Goal: Navigation & Orientation: Find specific page/section

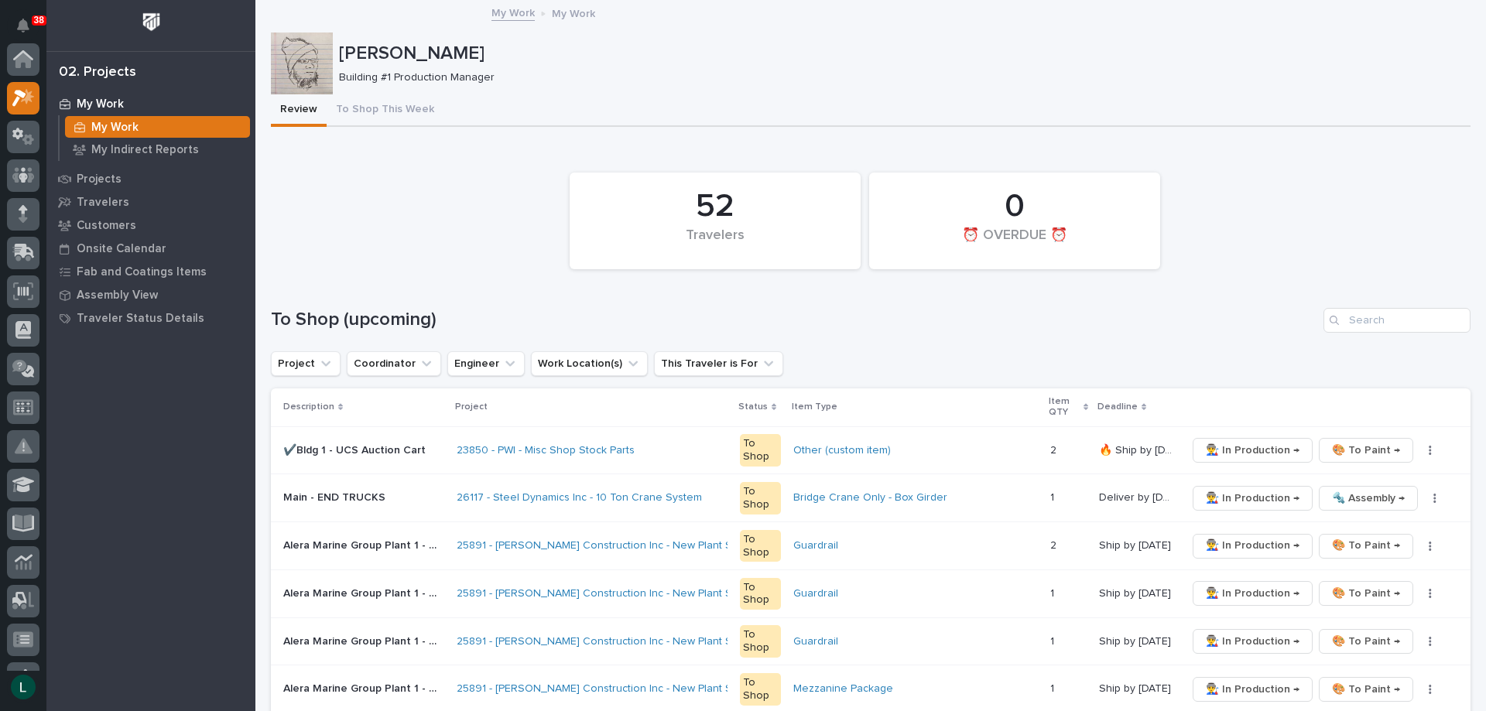
scroll to position [39, 0]
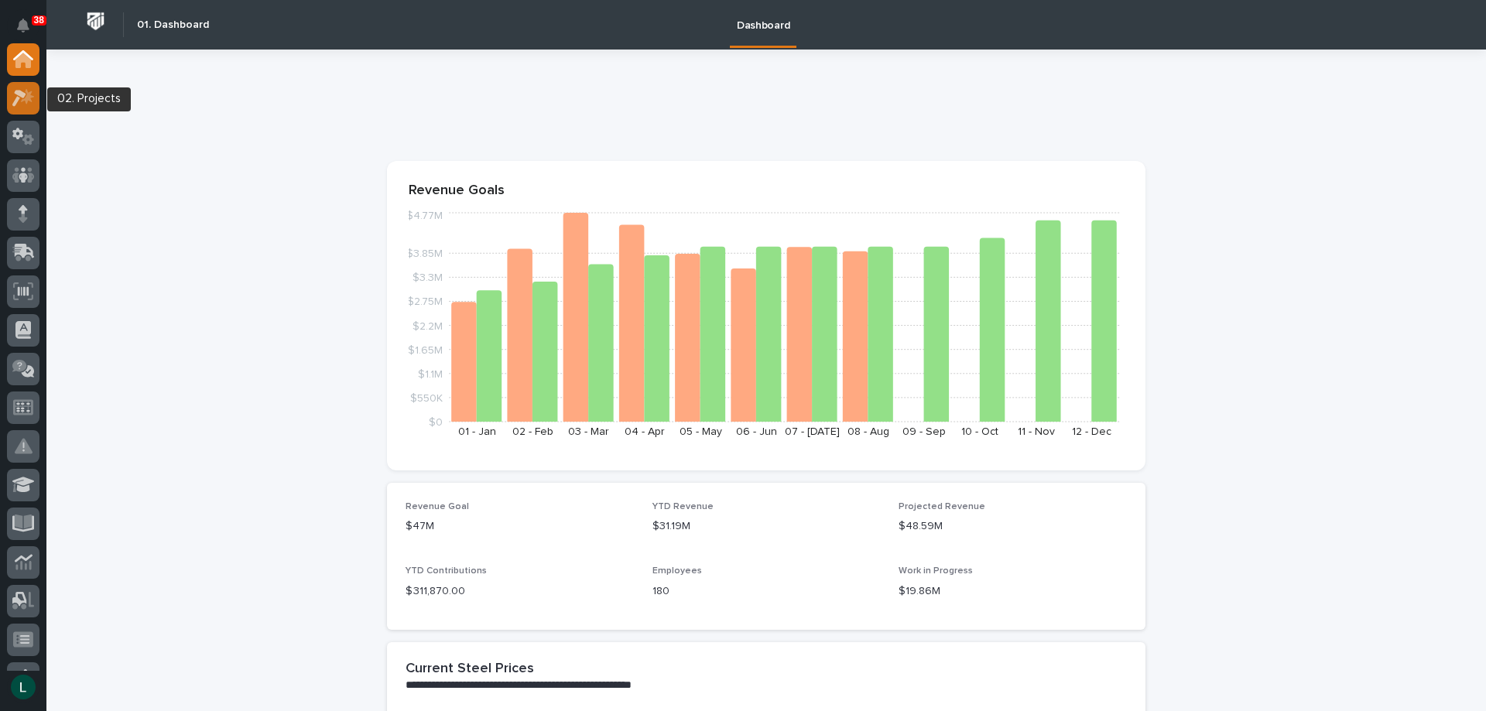
click at [24, 95] on icon at bounding box center [19, 98] width 14 height 17
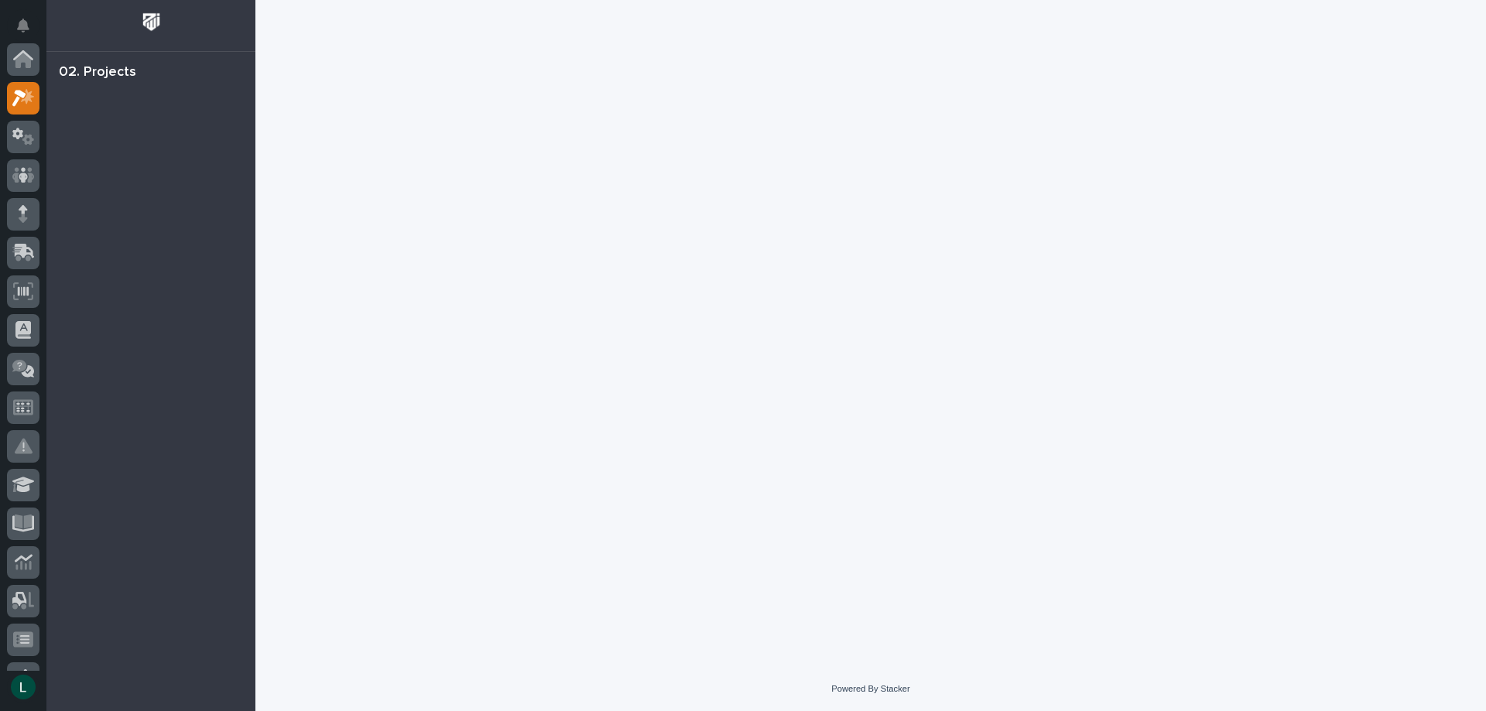
scroll to position [39, 0]
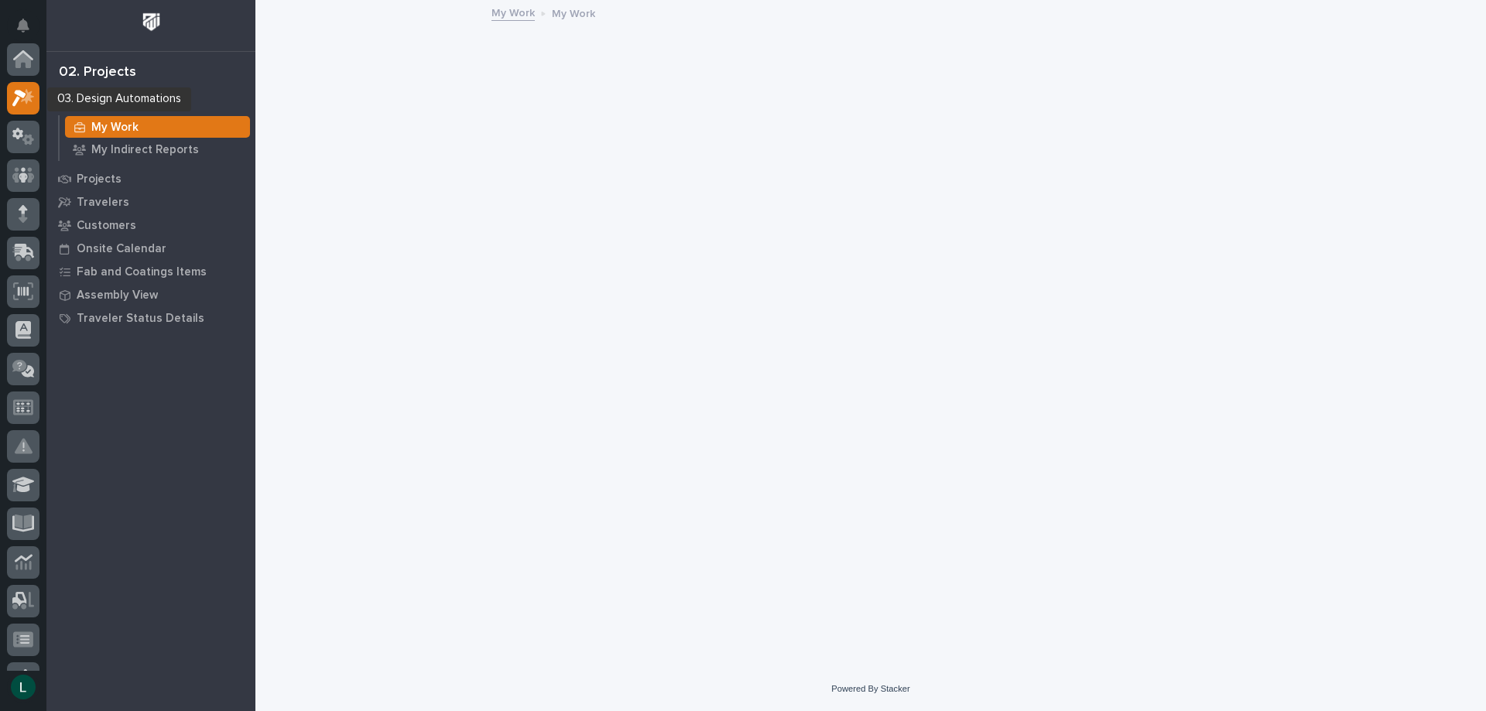
scroll to position [39, 0]
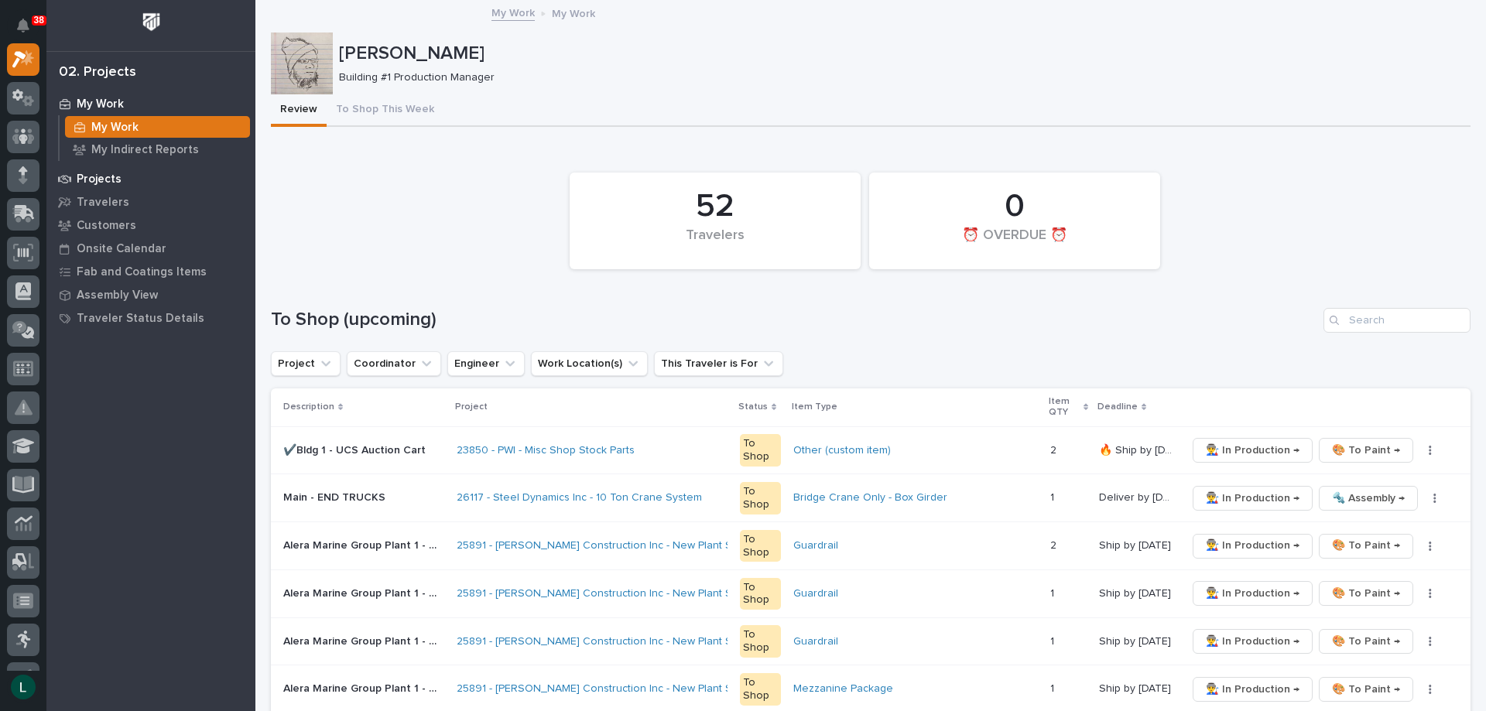
click at [111, 177] on p "Projects" at bounding box center [99, 180] width 45 height 14
